Goal: Check status: Check status

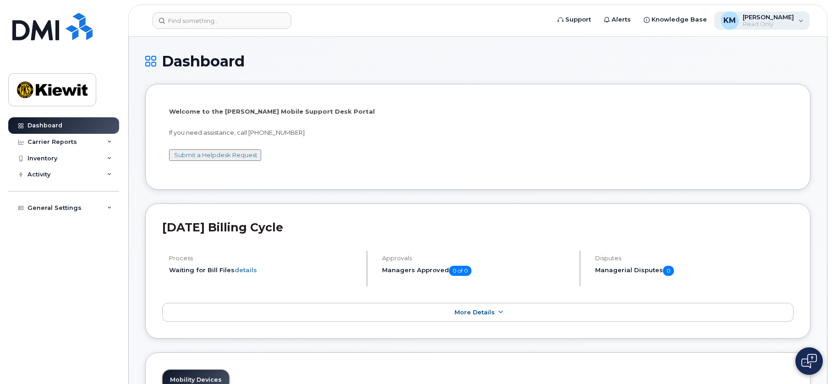
click at [656, 23] on span "Read Only" at bounding box center [767, 24] width 51 height 7
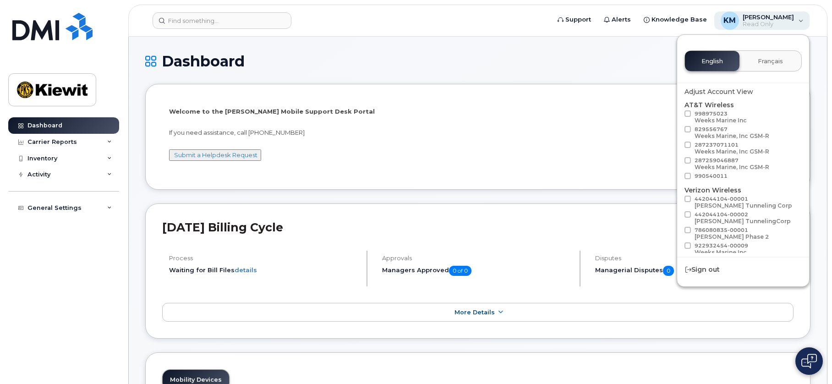
click at [656, 23] on span "Read Only" at bounding box center [767, 24] width 51 height 7
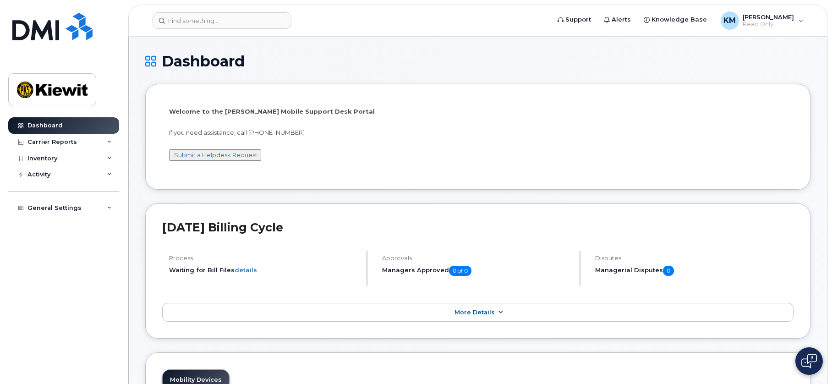
click at [476, 311] on span "More Details" at bounding box center [474, 312] width 40 height 7
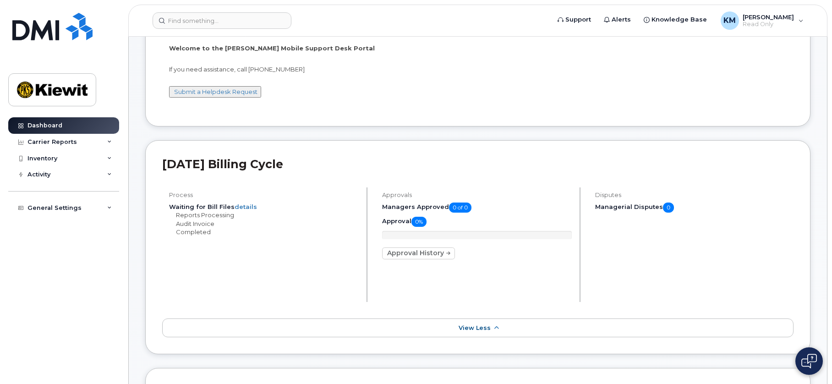
scroll to position [92, 0]
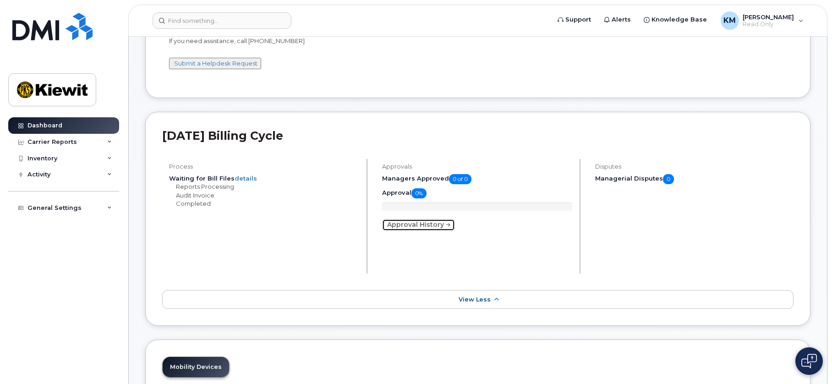
click at [430, 224] on link "Approval History" at bounding box center [418, 225] width 73 height 12
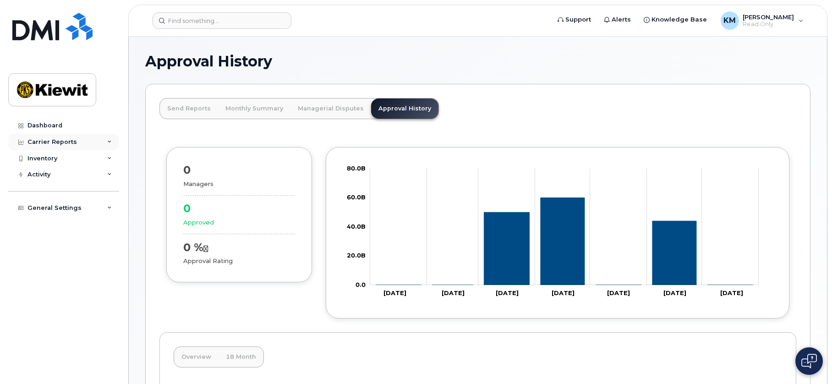
click at [51, 143] on div "Carrier Reports" at bounding box center [51, 141] width 49 height 7
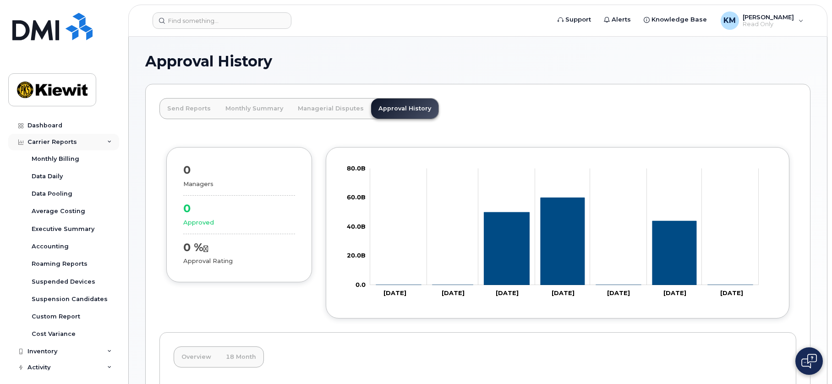
click at [51, 143] on div "Carrier Reports" at bounding box center [51, 141] width 49 height 7
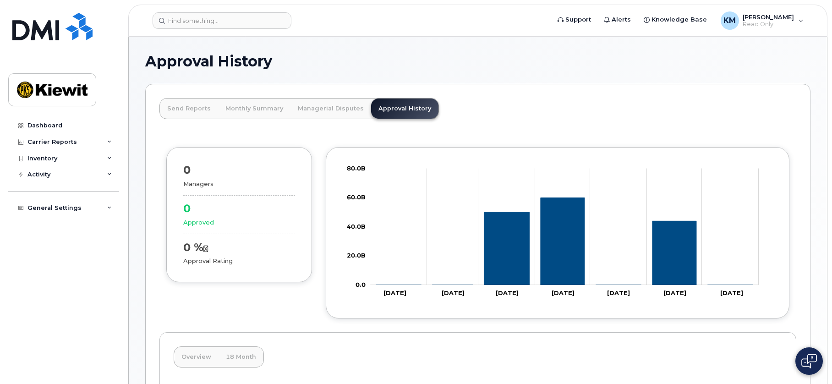
click at [590, 50] on div "Approval History Send Reports Monthly Summary Managerial Disputes Approval Hist…" at bounding box center [478, 285] width 698 height 496
